Goal: Book appointment/travel/reservation

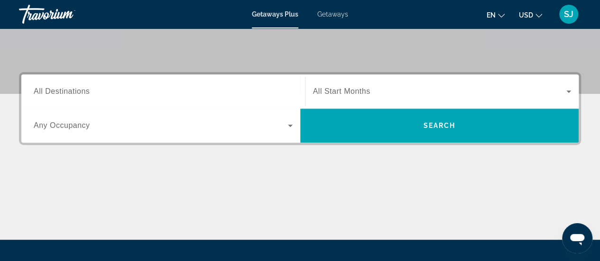
scroll to position [209, 0]
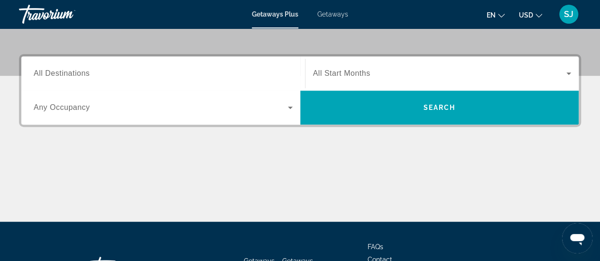
click at [65, 73] on span "All Destinations" at bounding box center [62, 73] width 56 height 8
click at [65, 73] on input "Destination All Destinations" at bounding box center [163, 73] width 259 height 11
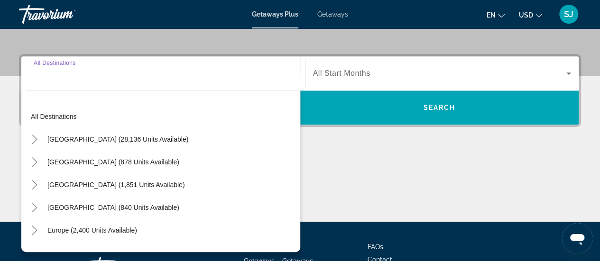
scroll to position [231, 0]
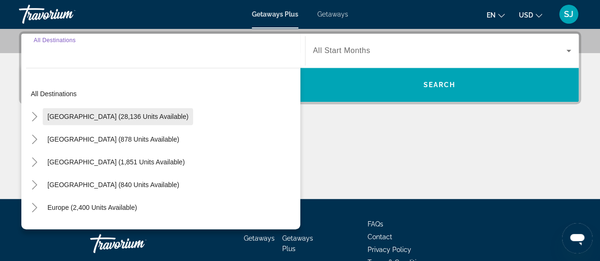
click at [84, 114] on span "[GEOGRAPHIC_DATA] (28,136 units available)" at bounding box center [117, 117] width 141 height 8
type input "**********"
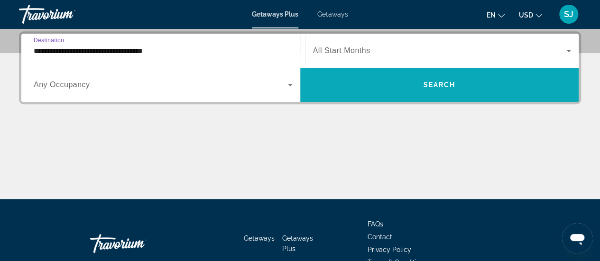
click at [434, 85] on span "Search" at bounding box center [439, 85] width 32 height 8
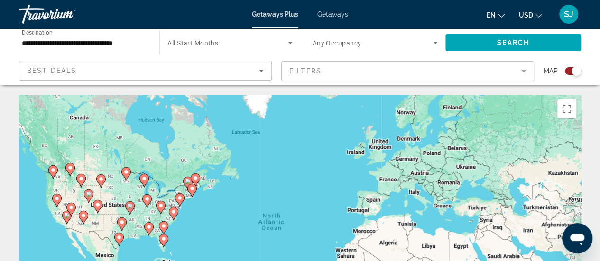
click at [324, 73] on mat-form-field "Filters" at bounding box center [407, 71] width 253 height 20
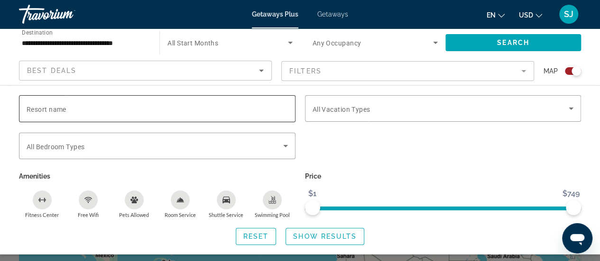
click at [109, 109] on input "Resort name" at bounding box center [157, 108] width 261 height 11
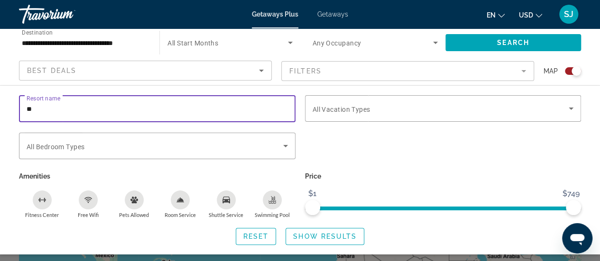
type input "*"
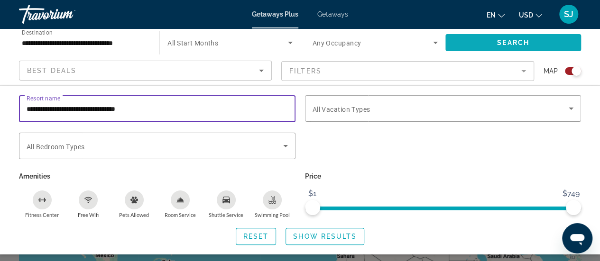
type input "**********"
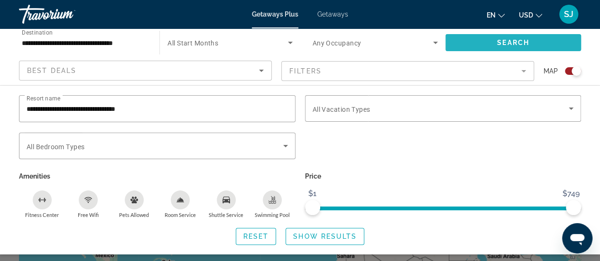
click at [529, 43] on span "Search widget" at bounding box center [513, 42] width 136 height 23
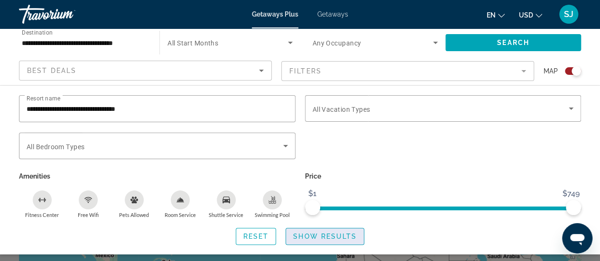
click at [341, 237] on span "Show Results" at bounding box center [325, 237] width 64 height 8
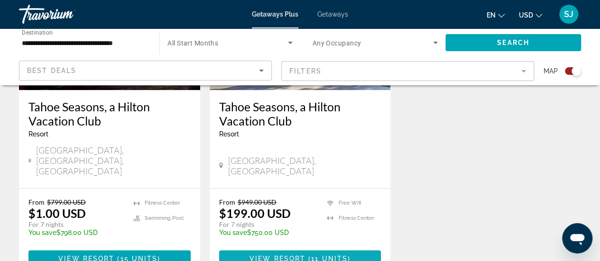
scroll to position [493, 0]
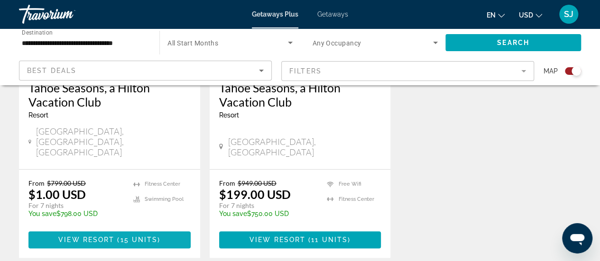
click at [111, 236] on span "View Resort" at bounding box center [86, 240] width 56 height 8
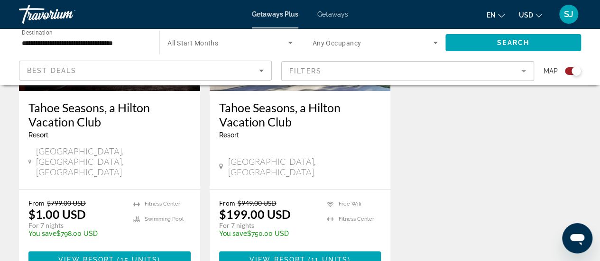
scroll to position [474, 0]
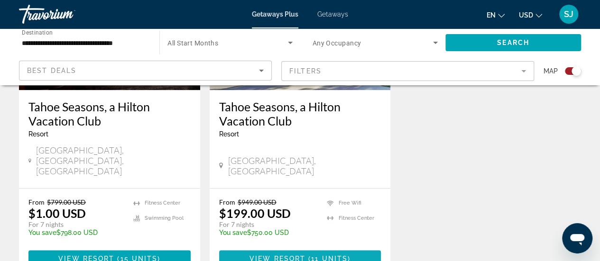
click at [304, 255] on span "View Resort" at bounding box center [277, 259] width 56 height 8
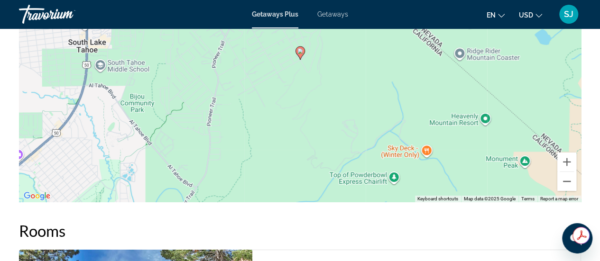
scroll to position [1593, 0]
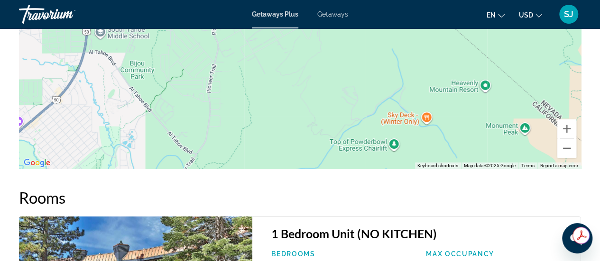
click at [594, 220] on div "Overview Type Resort All-Inclusive No All-Inclusive Address [STREET_ADDRESS] De…" at bounding box center [300, 54] width 600 height 2242
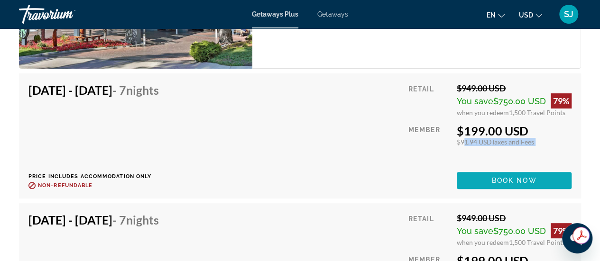
scroll to position [0, 0]
drag, startPoint x: 459, startPoint y: 147, endPoint x: 530, endPoint y: 182, distance: 79.1
click at [530, 182] on div "Retail $949.00 USD You save $750.00 USD 79% when you redeem 1,500 Travel Points…" at bounding box center [489, 136] width 163 height 106
click at [520, 181] on span "Book now" at bounding box center [514, 181] width 45 height 8
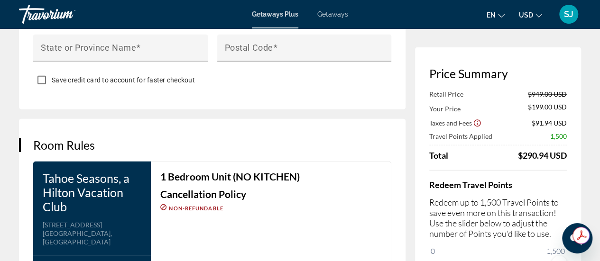
scroll to position [1119, 0]
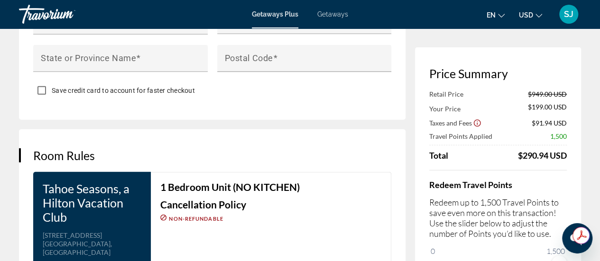
click at [467, 250] on div "Redeem Travel Points Redeem up to 1,500 Travel Points to save even more on this…" at bounding box center [498, 220] width 138 height 101
click at [481, 248] on div "Redeem Travel Points Redeem up to 1,500 Travel Points to save even more on this…" at bounding box center [498, 220] width 138 height 101
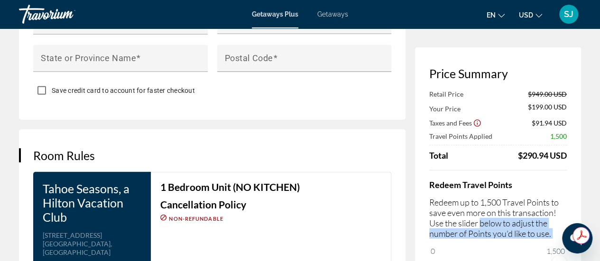
drag, startPoint x: 481, startPoint y: 247, endPoint x: 482, endPoint y: 227, distance: 19.5
click at [482, 227] on div "Redeem Travel Points Redeem up to 1,500 Travel Points to save even more on this…" at bounding box center [498, 220] width 138 height 101
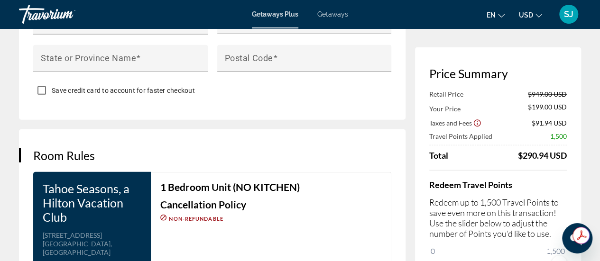
click at [370, 209] on h3 "Cancellation Policy" at bounding box center [270, 205] width 221 height 10
drag, startPoint x: 370, startPoint y: 209, endPoint x: 416, endPoint y: 207, distance: 46.5
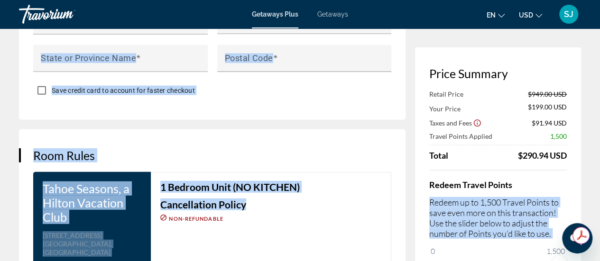
click at [339, 139] on div "Room Rules Tahoe Seasons, a Hilton Vacation Club Address [STREET_ADDRESS] Bedro…" at bounding box center [212, 241] width 386 height 224
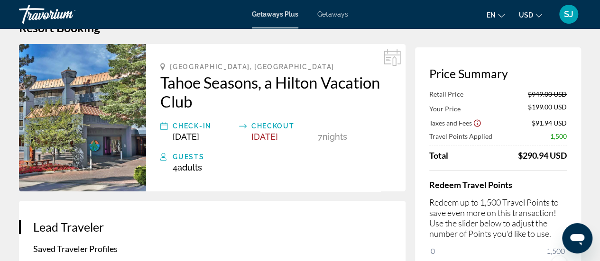
scroll to position [0, 0]
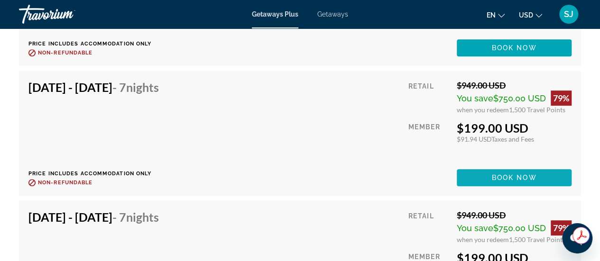
click at [488, 175] on span "Main content" at bounding box center [514, 177] width 115 height 23
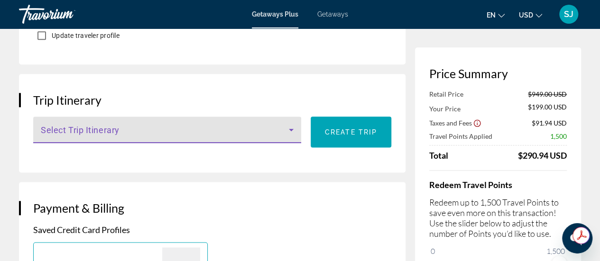
click at [291, 131] on icon "Main content" at bounding box center [291, 130] width 5 height 2
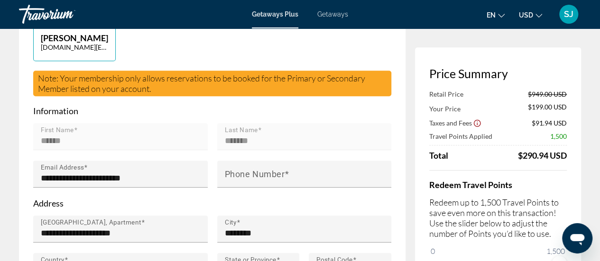
scroll to position [109, 0]
